Goal: Information Seeking & Learning: Understand process/instructions

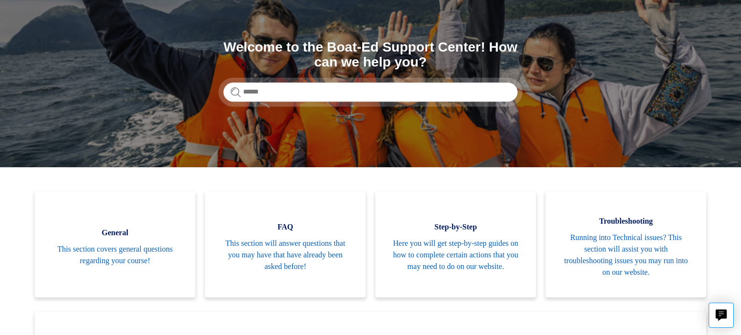
scroll to position [89, 0]
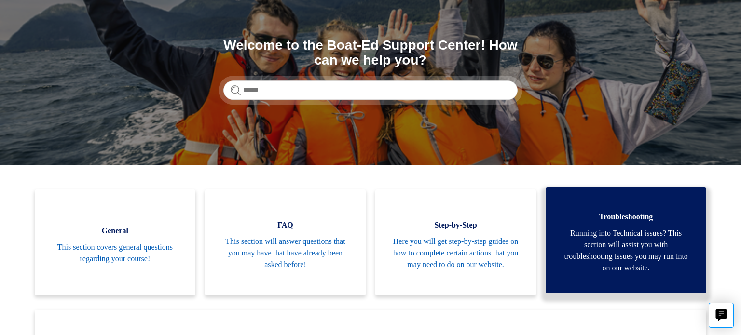
click at [642, 237] on span "Running into Technical issues? This section will assist you with troubleshootin…" at bounding box center [626, 251] width 132 height 46
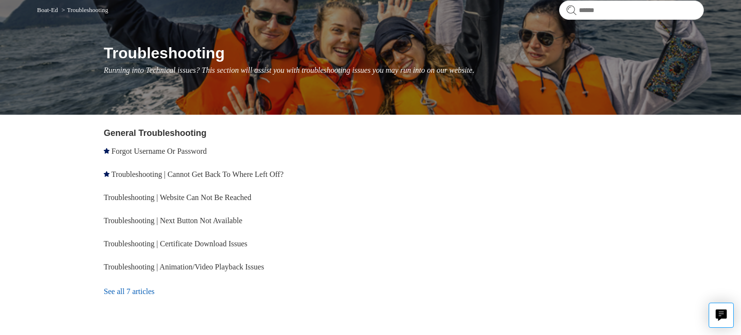
scroll to position [87, 0]
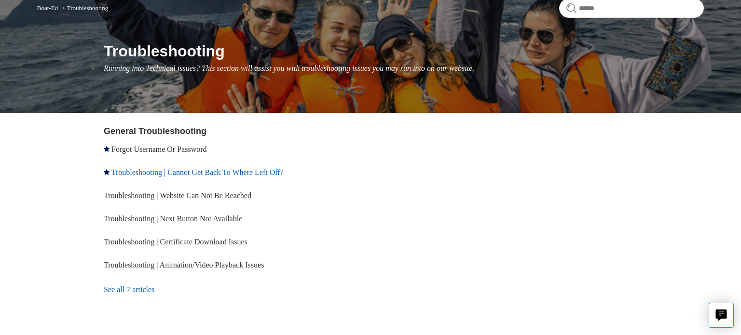
click at [252, 171] on link "Troubleshooting | Cannot Get Back To Where Left Off?" at bounding box center [197, 172] width 172 height 8
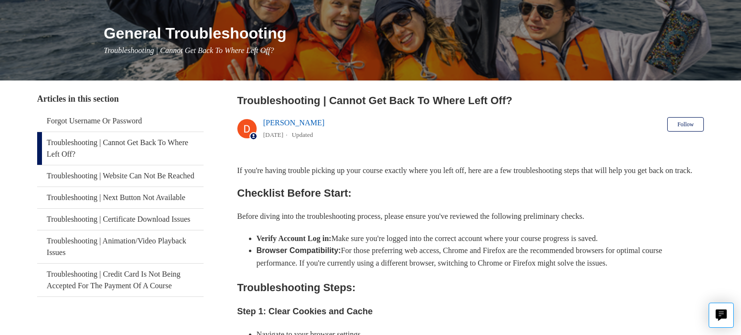
scroll to position [106, 0]
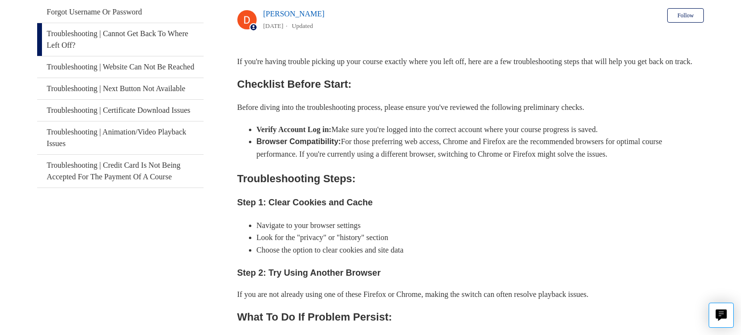
click at [590, 232] on li "Navigate to your browser settings" at bounding box center [481, 225] width 448 height 13
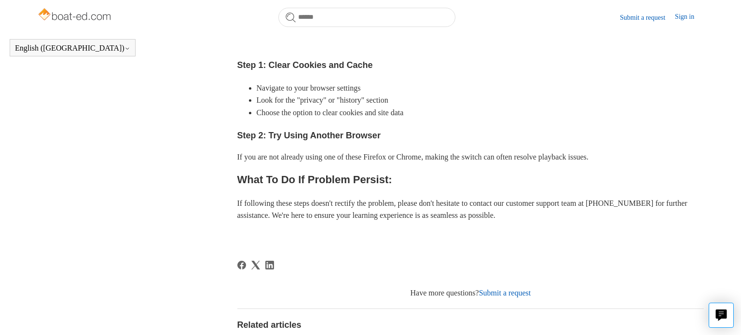
scroll to position [325, 0]
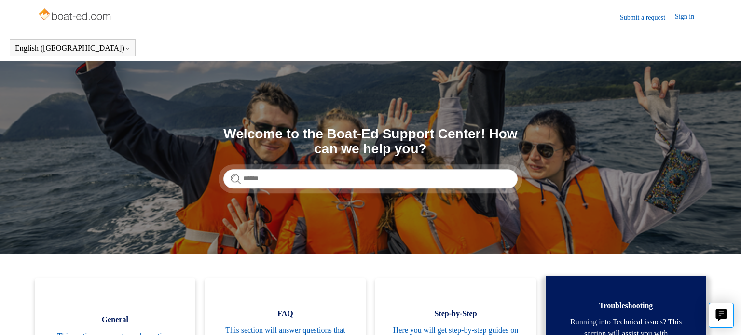
click at [689, 294] on link "Troubleshooting Running into Technical issues? This section will assist you wit…" at bounding box center [626, 329] width 161 height 106
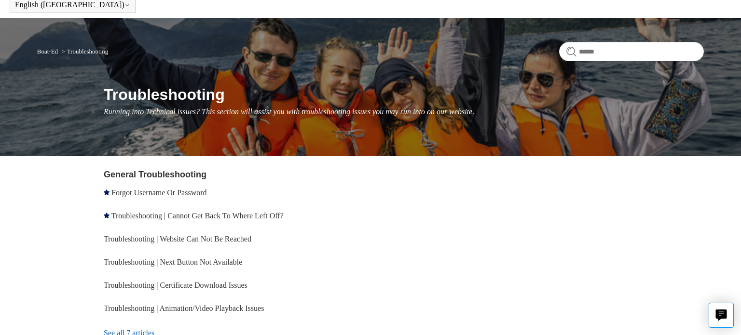
scroll to position [46, 0]
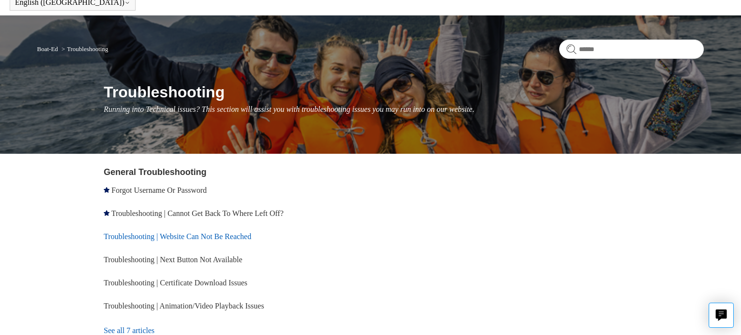
click at [251, 240] on link "Troubleshooting | Website Can Not Be Reached" at bounding box center [178, 237] width 148 height 8
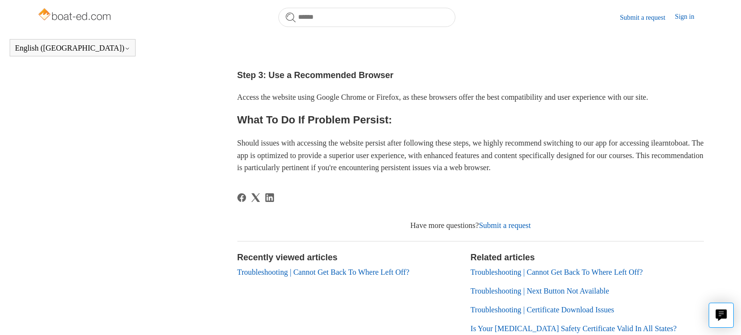
scroll to position [419, 0]
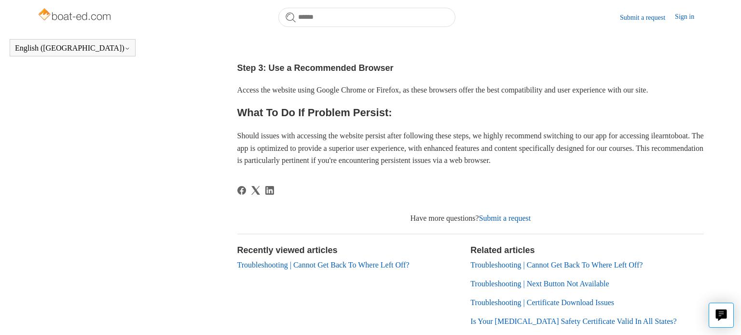
click at [603, 267] on link "Troubleshooting | Cannot Get Back To Where Left Off?" at bounding box center [556, 265] width 172 height 8
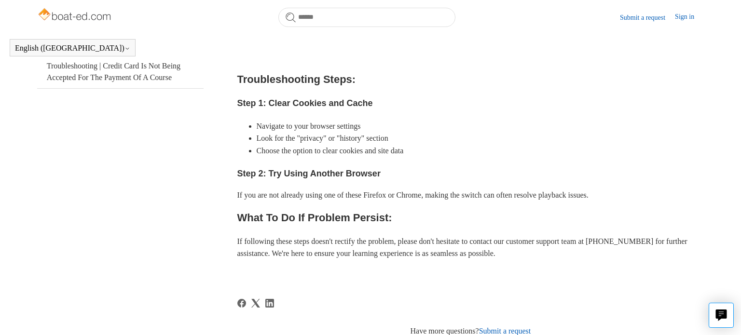
scroll to position [291, 0]
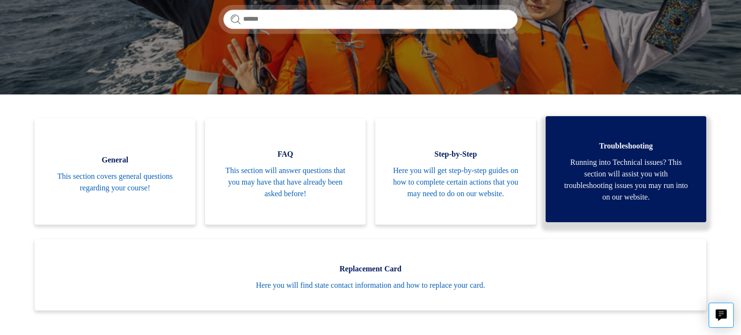
scroll to position [167, 0]
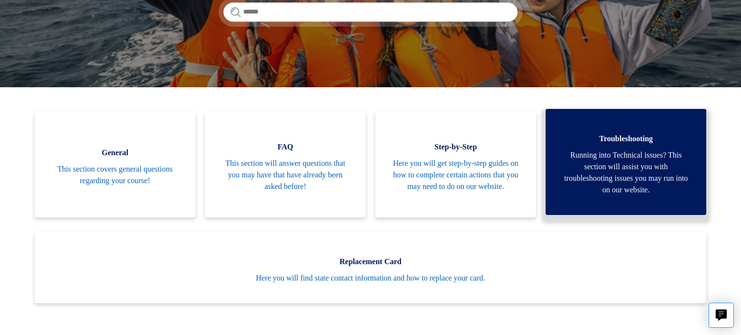
click at [643, 189] on span "Running into Technical issues? This section will assist you with troubleshootin…" at bounding box center [626, 173] width 132 height 46
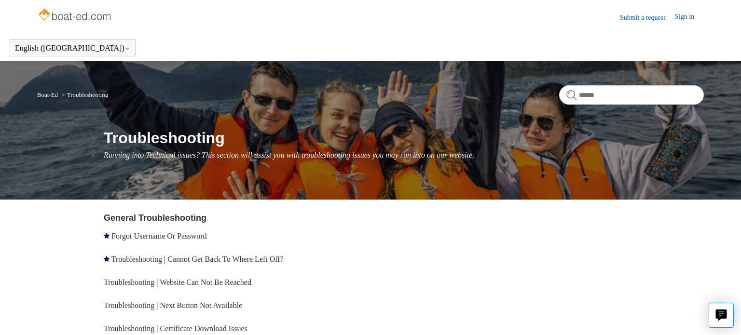
click at [683, 21] on link "Sign in" at bounding box center [689, 18] width 29 height 12
